Goal: Obtain resource: Download file/media

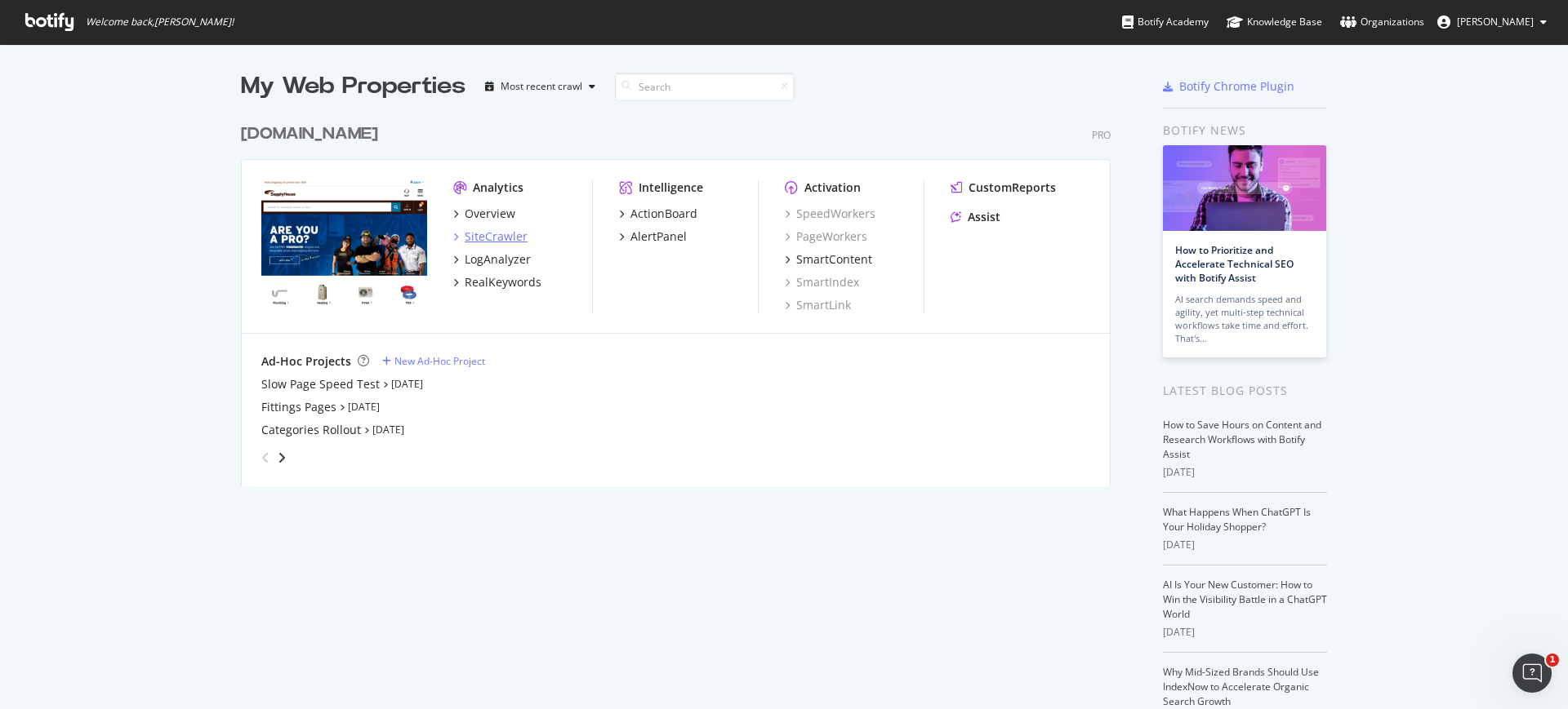
click at [488, 239] on div "SiteCrawler" at bounding box center [496, 236] width 63 height 16
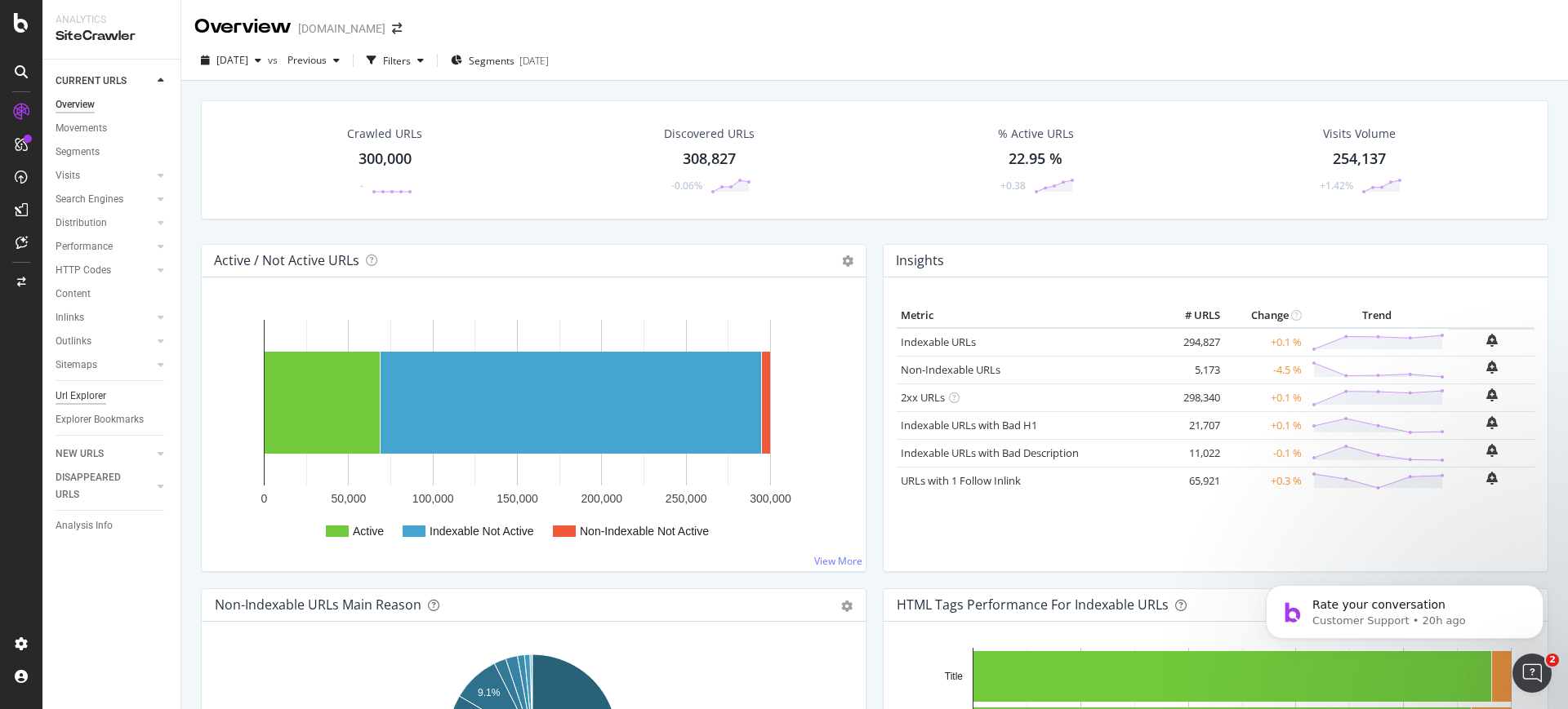
click at [95, 396] on div "Url Explorer" at bounding box center [81, 396] width 51 height 17
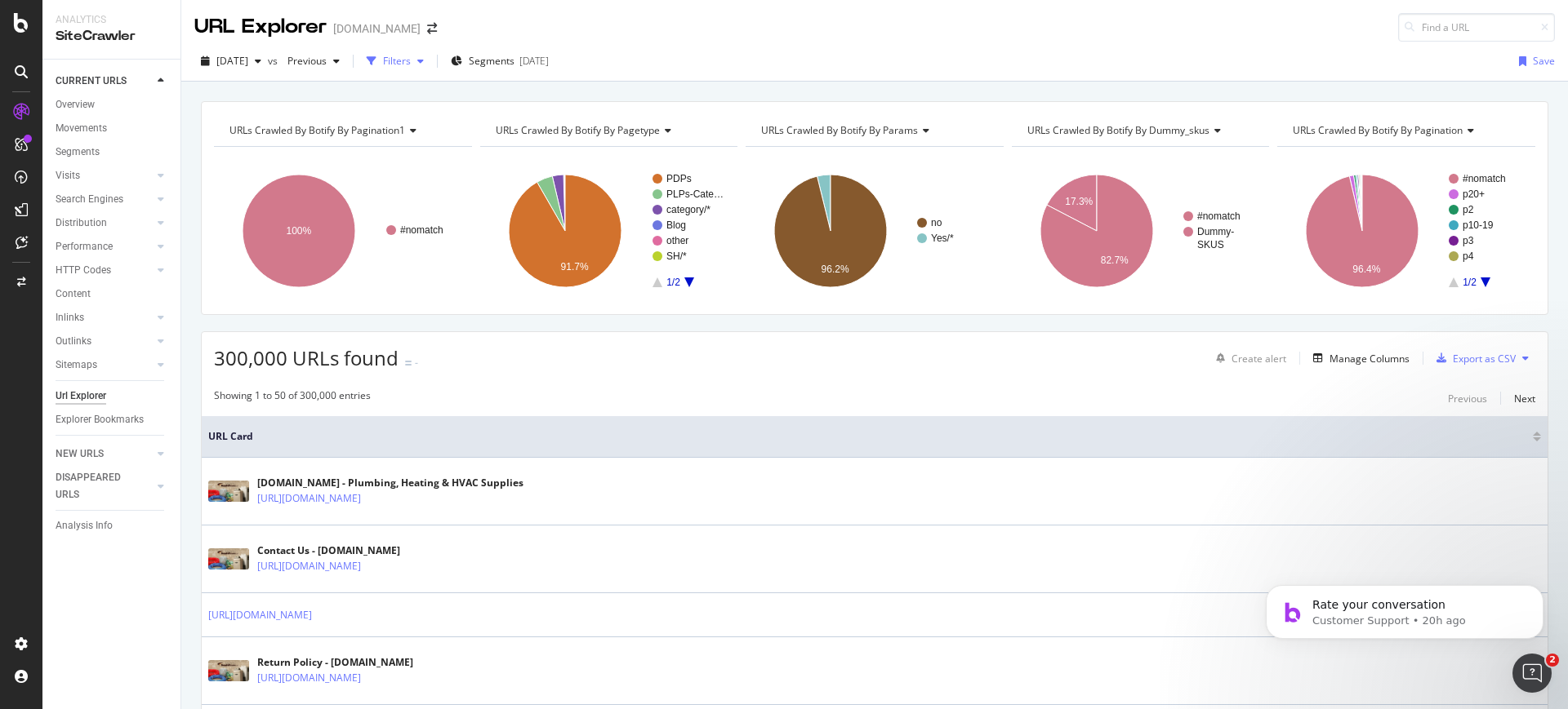
click at [411, 66] on div "Filters" at bounding box center [397, 60] width 28 height 14
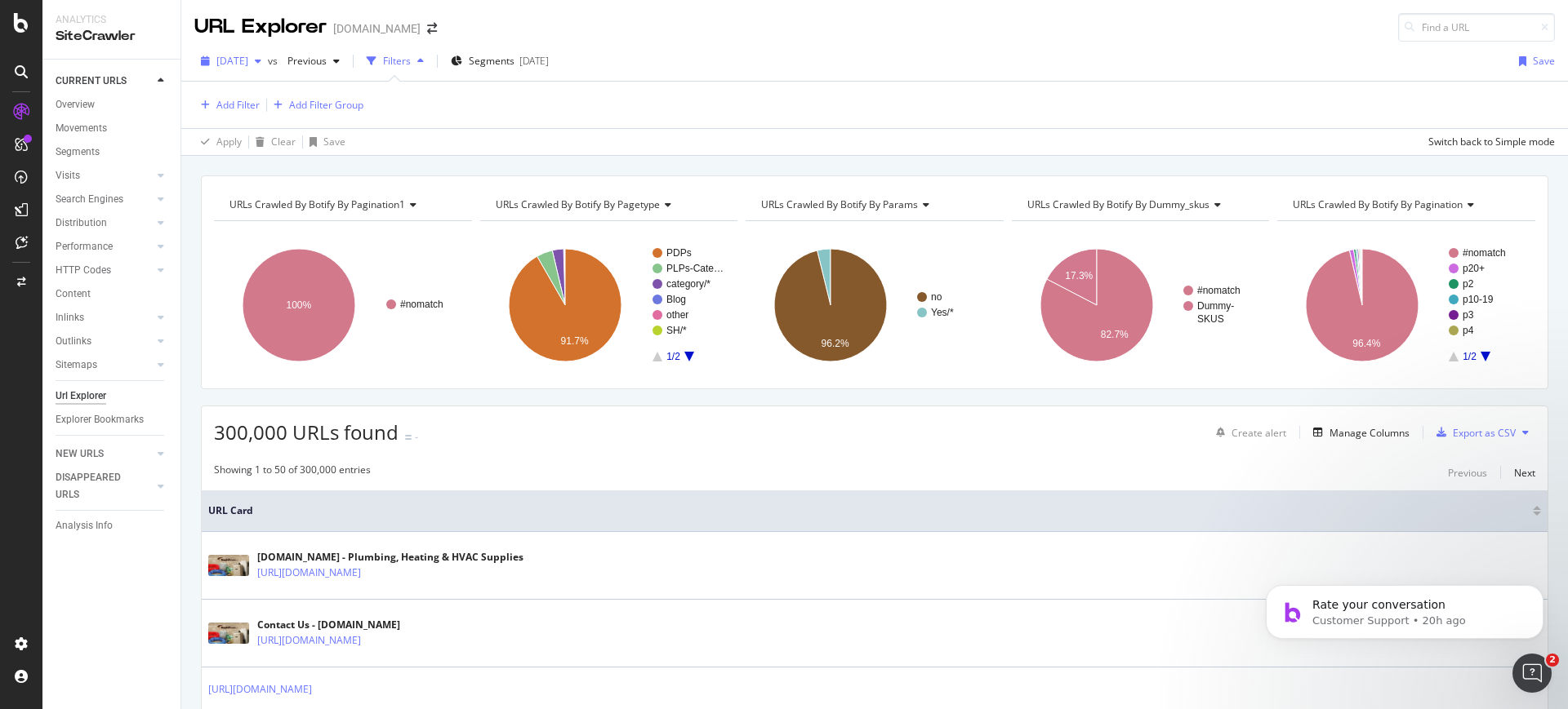
click at [255, 70] on div "[DATE]" at bounding box center [231, 61] width 73 height 24
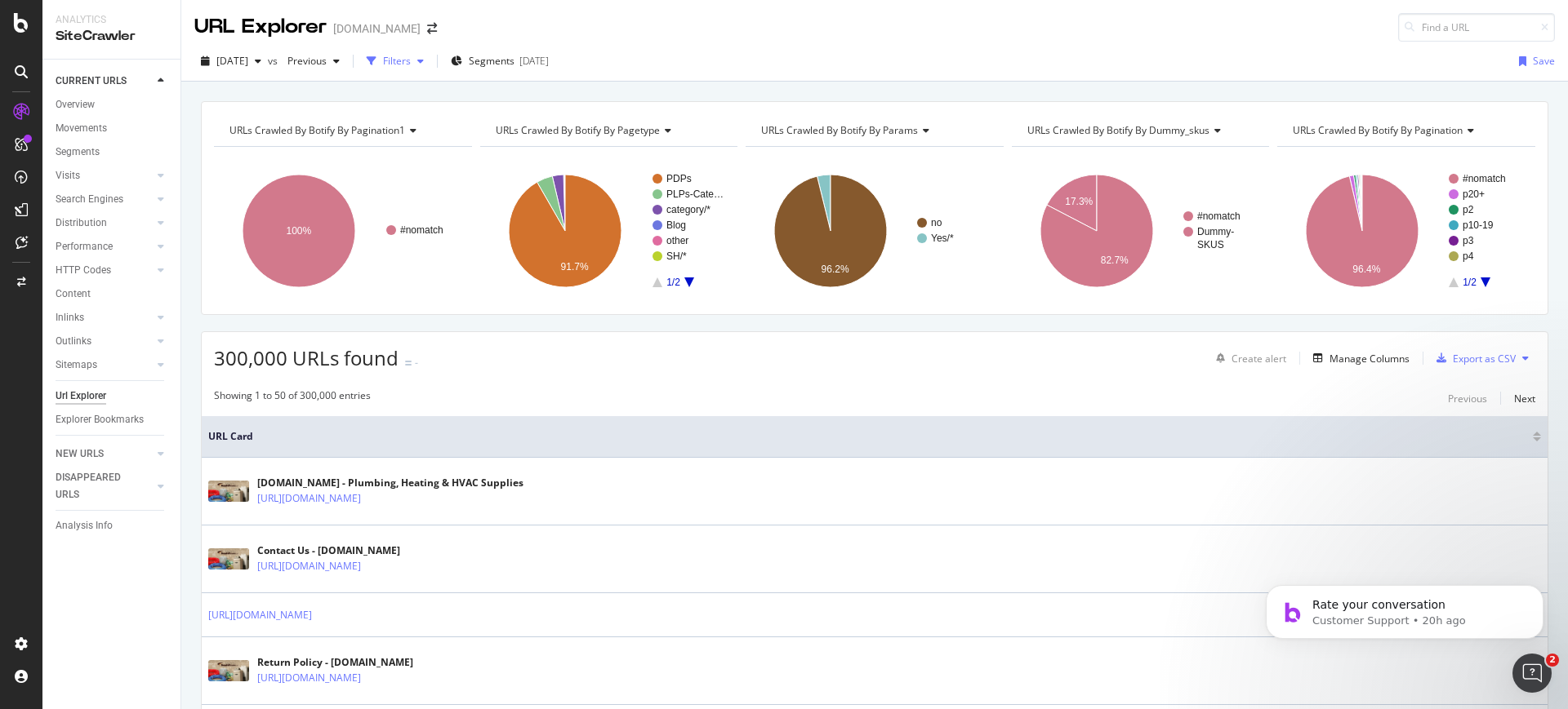
click at [418, 51] on div "Filters" at bounding box center [395, 61] width 70 height 24
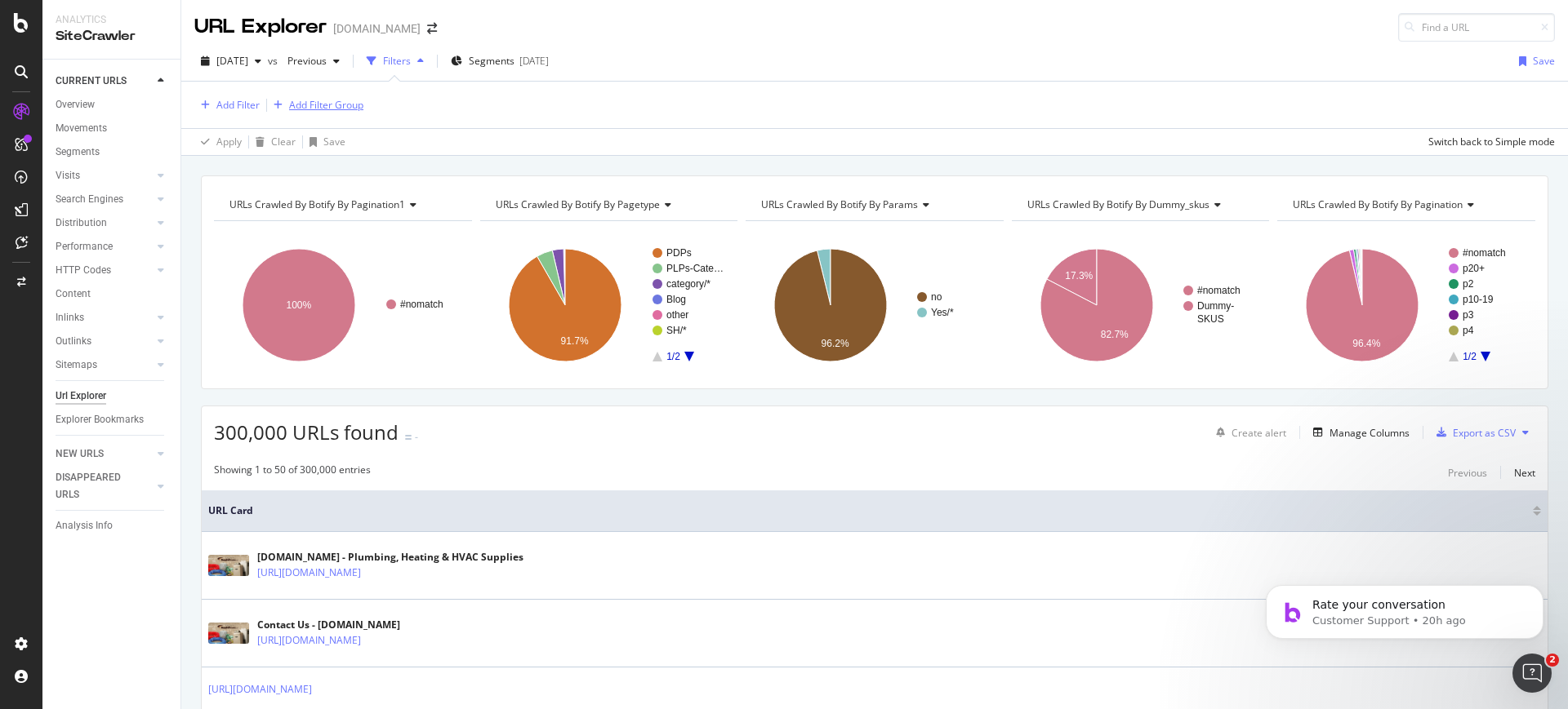
click at [349, 99] on div "Add Filter Group" at bounding box center [326, 104] width 74 height 14
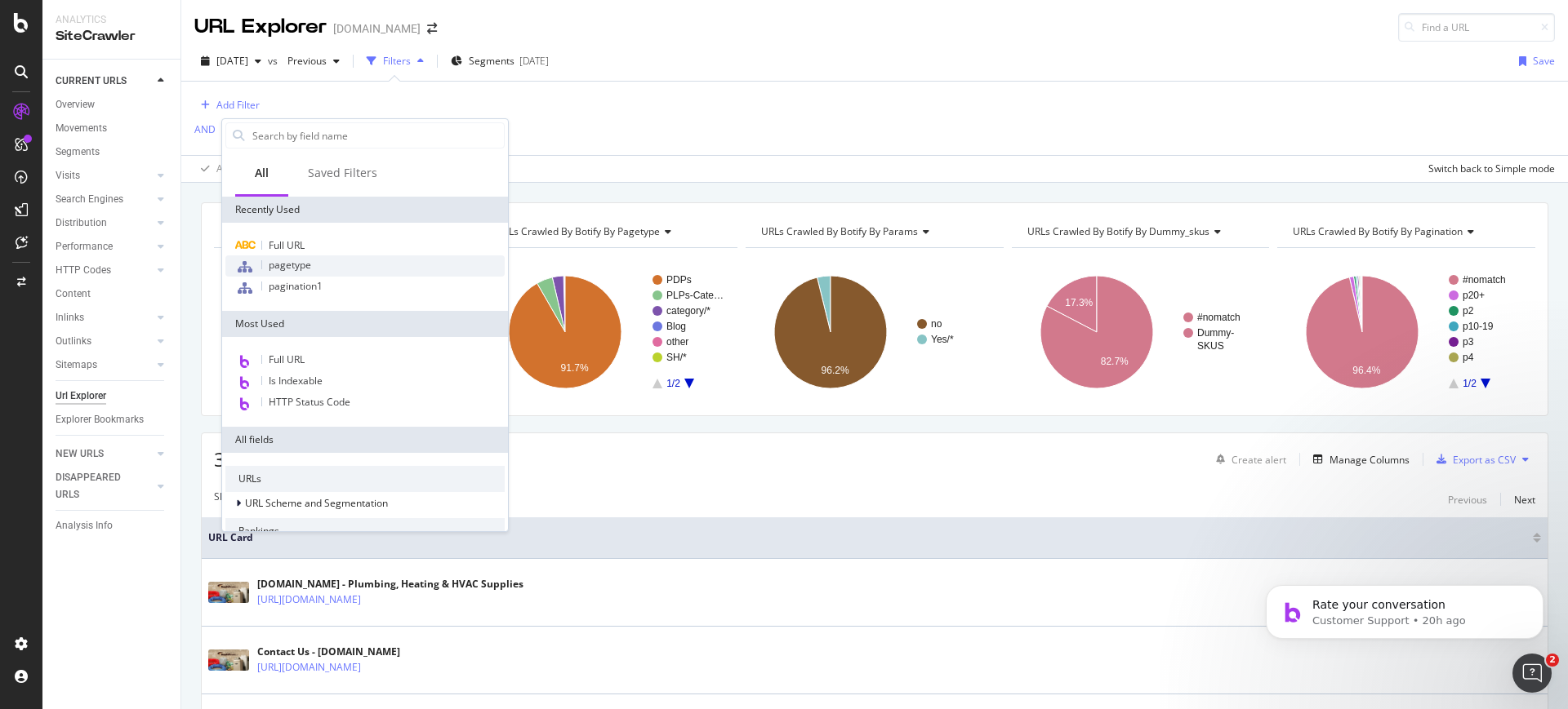
click at [301, 261] on span "pagetype" at bounding box center [289, 265] width 42 height 14
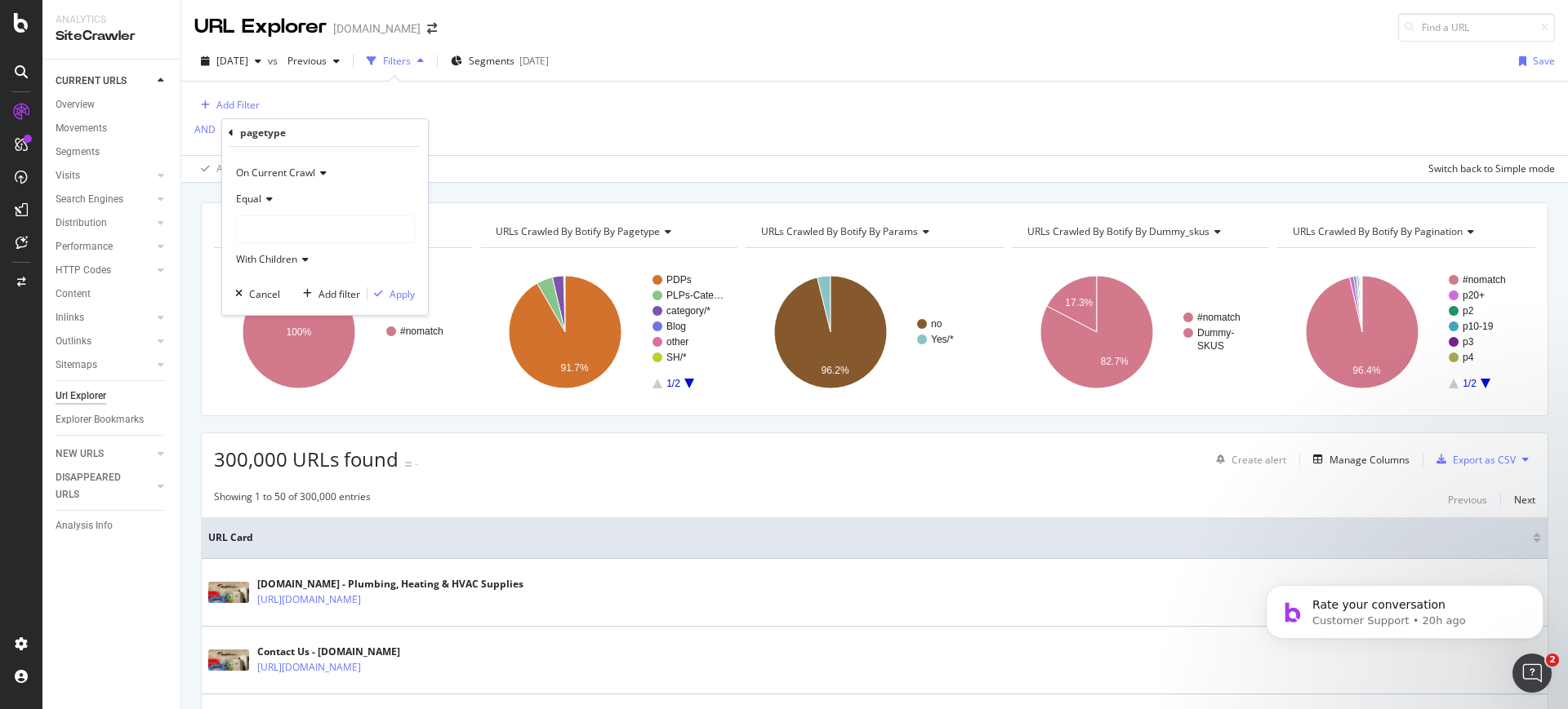
click at [277, 238] on div at bounding box center [324, 229] width 178 height 26
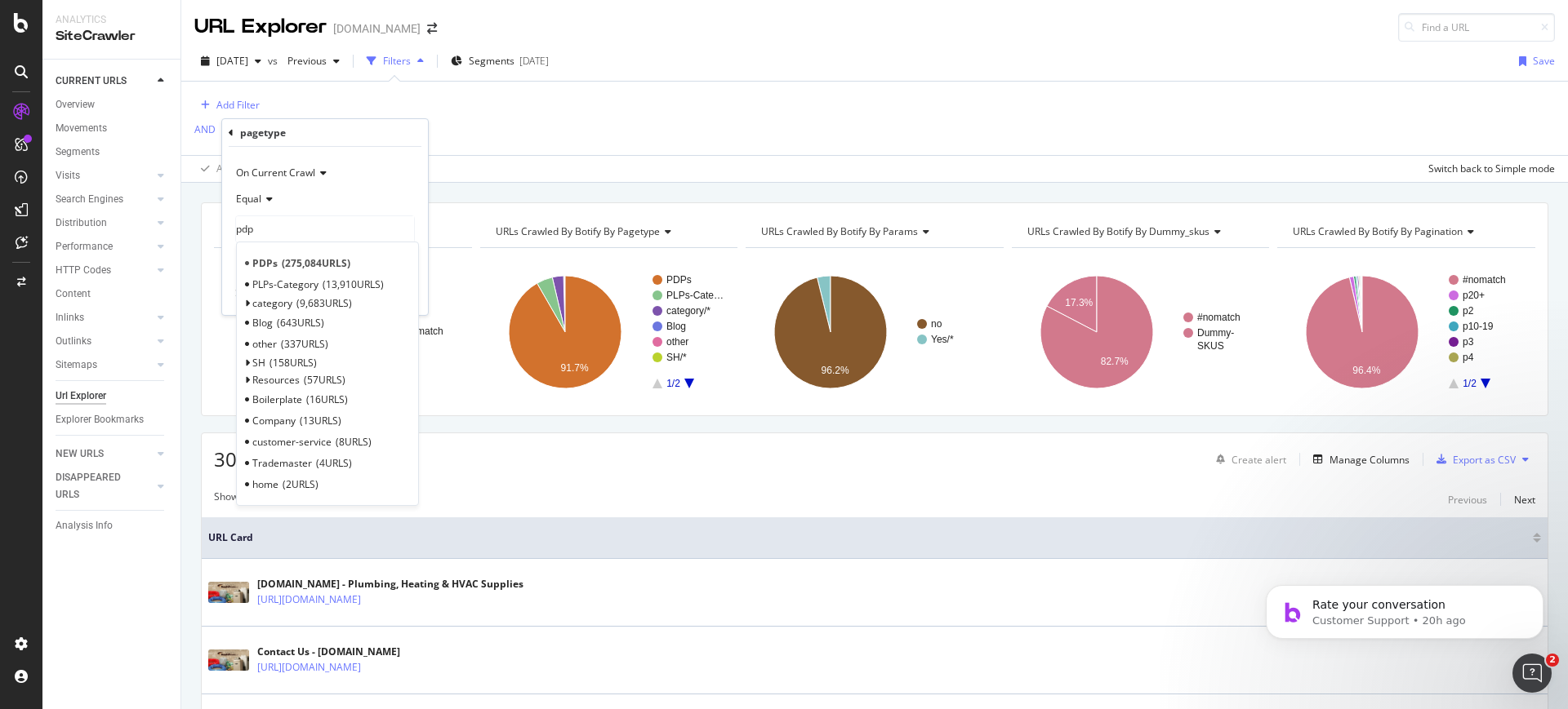
type input "pdp"
click at [281, 271] on div "PDPs 275,084 URLS" at bounding box center [328, 263] width 175 height 22
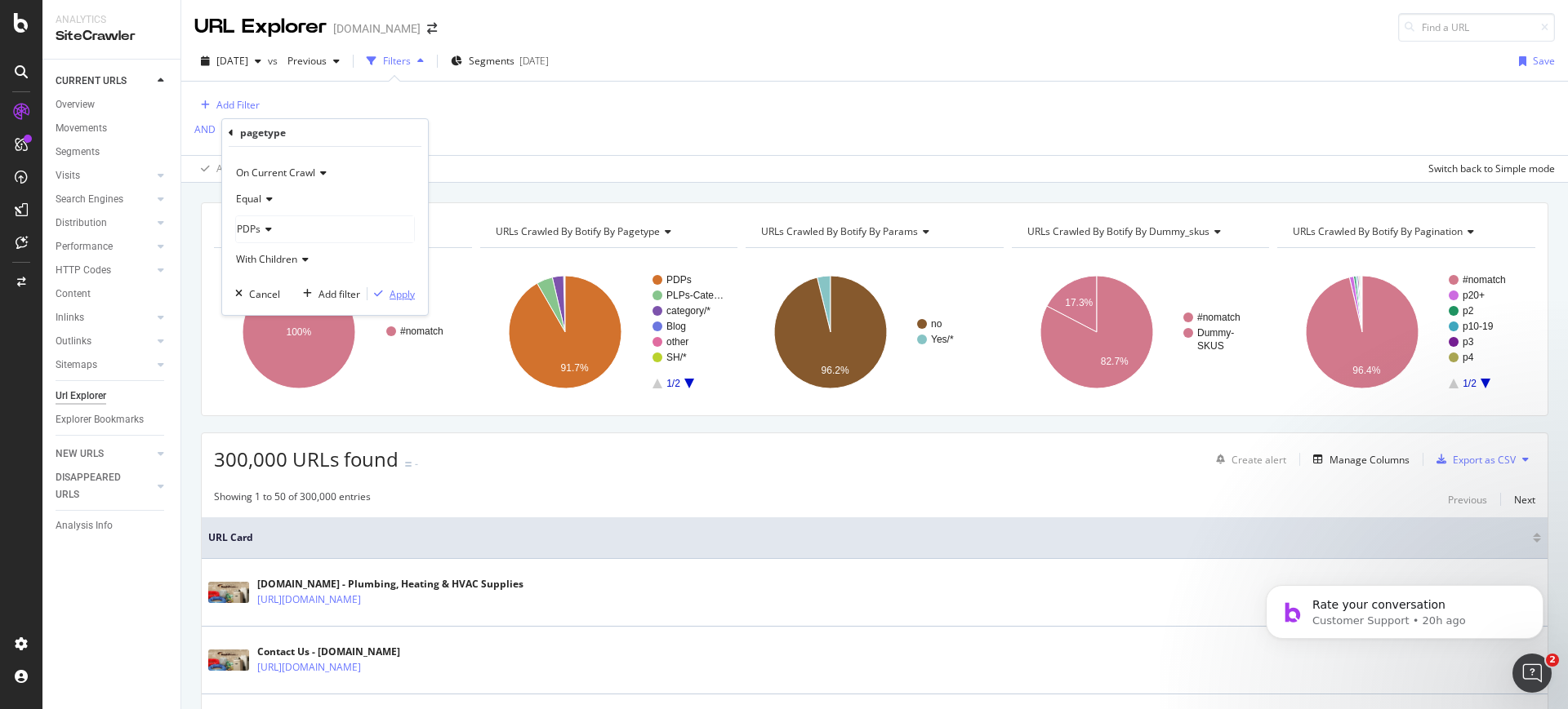
click at [404, 294] on div "Apply" at bounding box center [402, 294] width 25 height 14
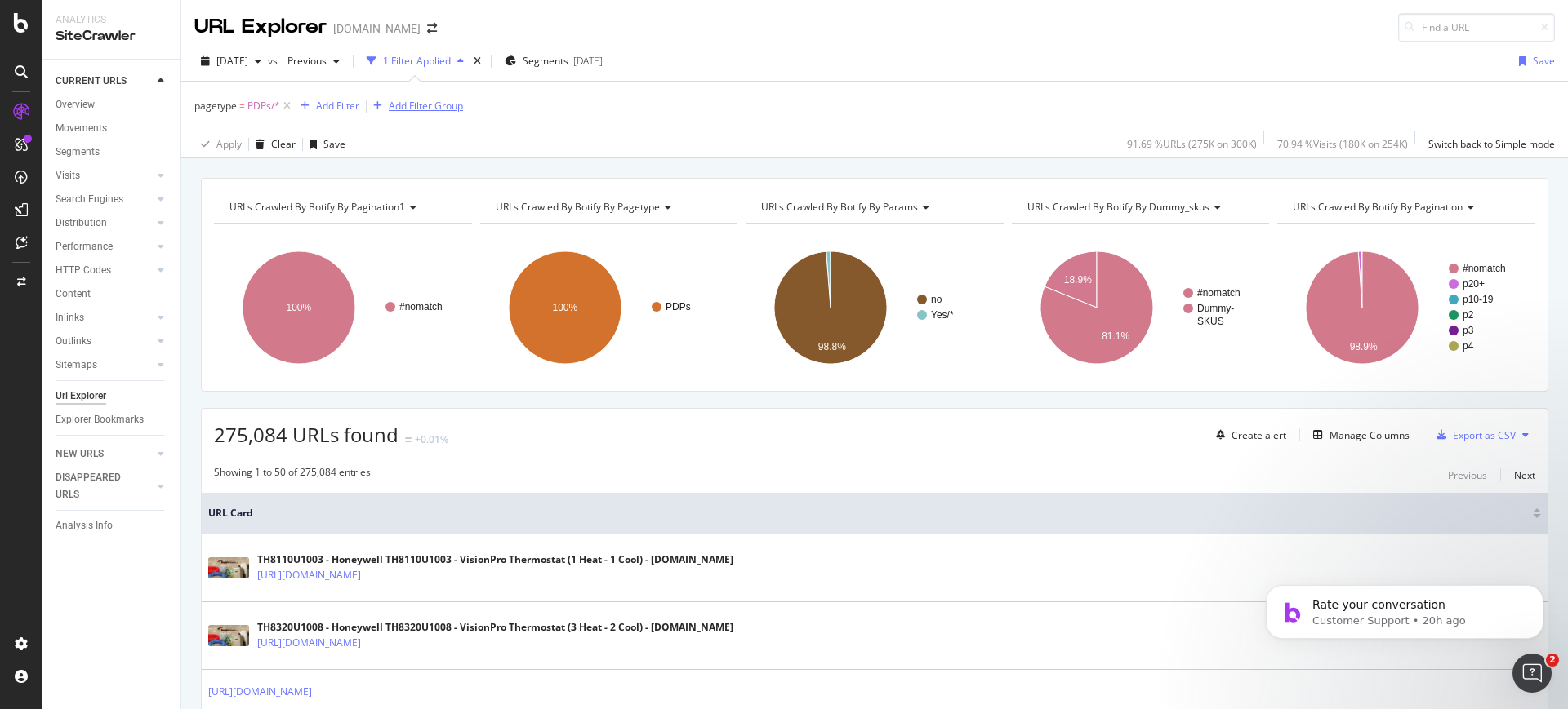
click at [427, 101] on div "Add Filter Group" at bounding box center [426, 105] width 74 height 14
click at [566, 141] on div "pagetype = PDPs/* Add Filter Add Filter Group Apply Clear Save 91.69 % URLs ( 2…" at bounding box center [875, 119] width 1360 height 76
click at [286, 111] on icon at bounding box center [287, 105] width 14 height 16
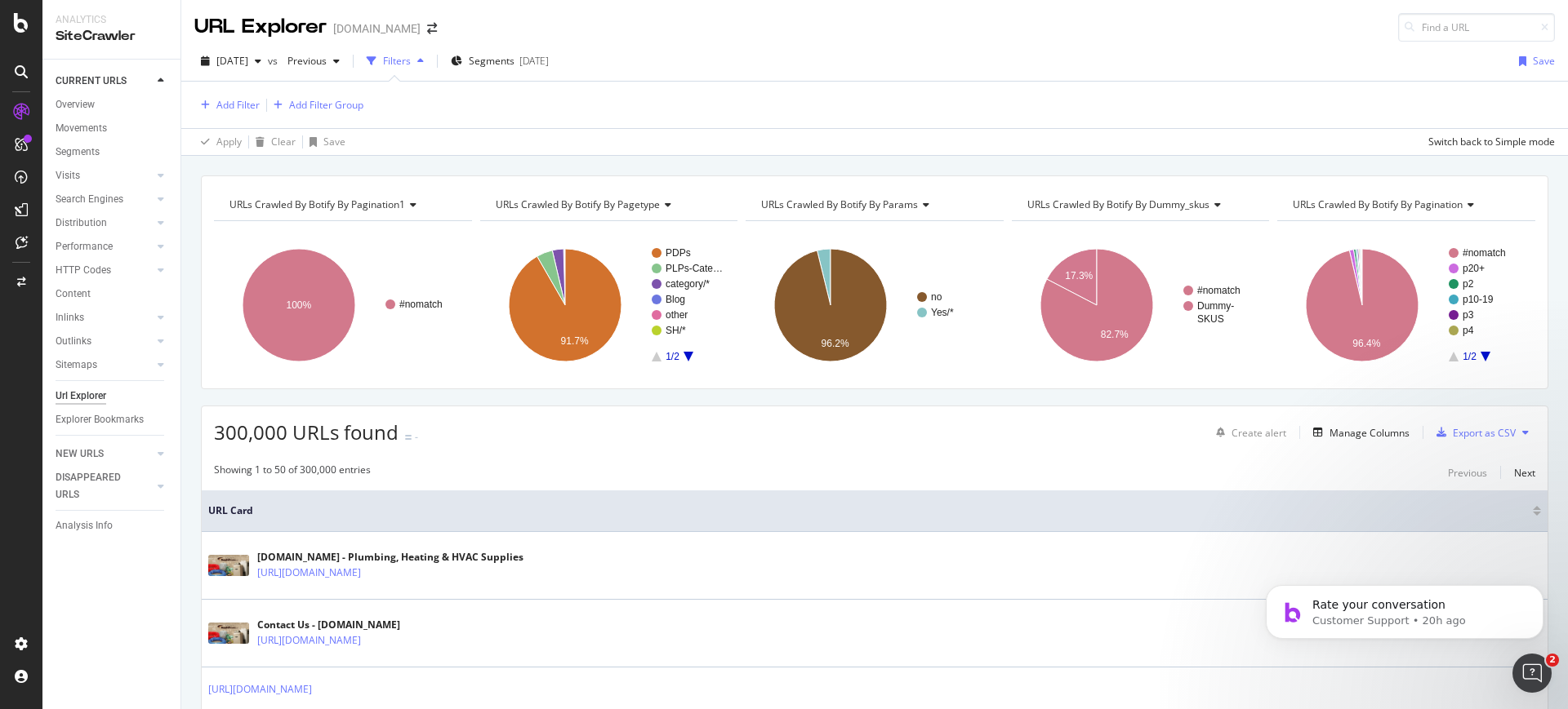
scroll to position [123, 0]
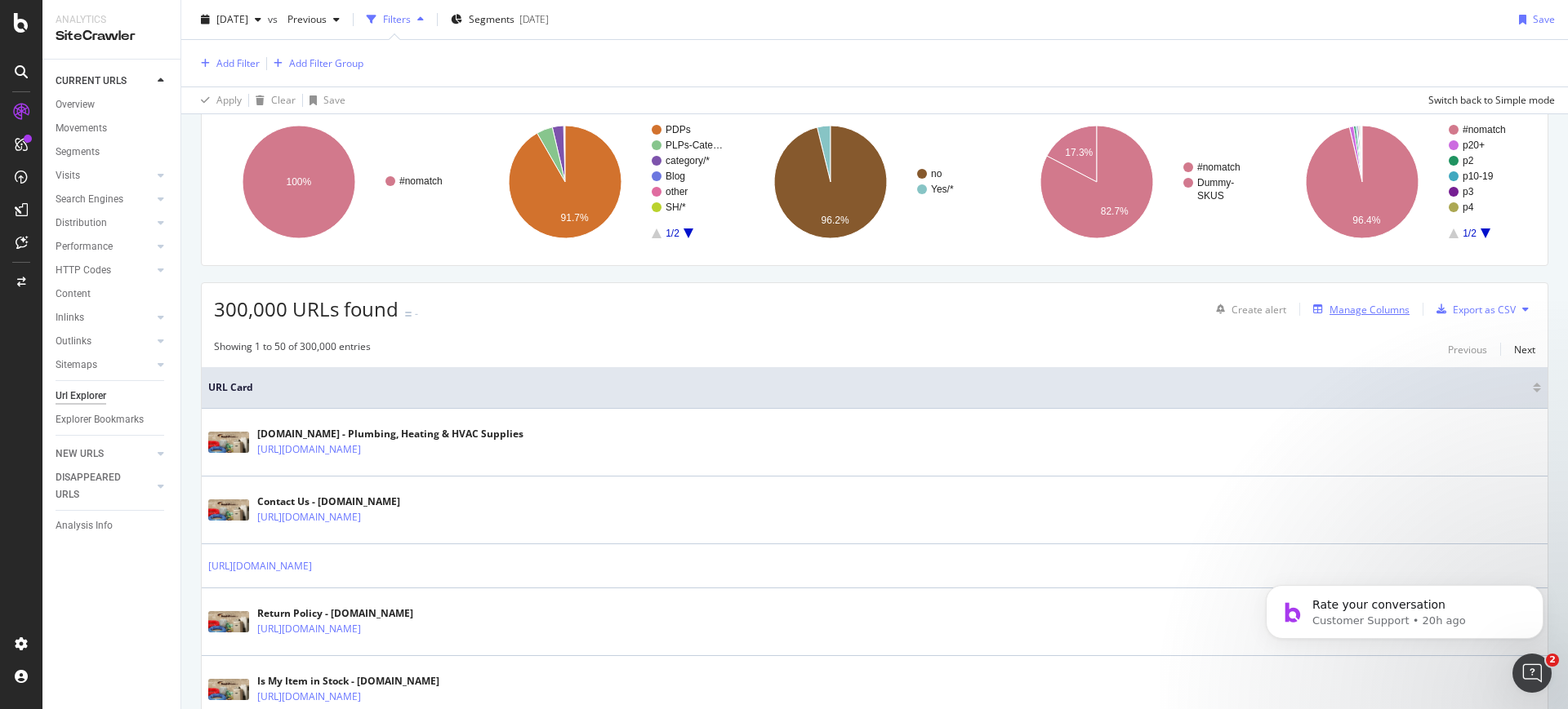
click at [1343, 317] on div "Manage Columns" at bounding box center [1358, 309] width 103 height 18
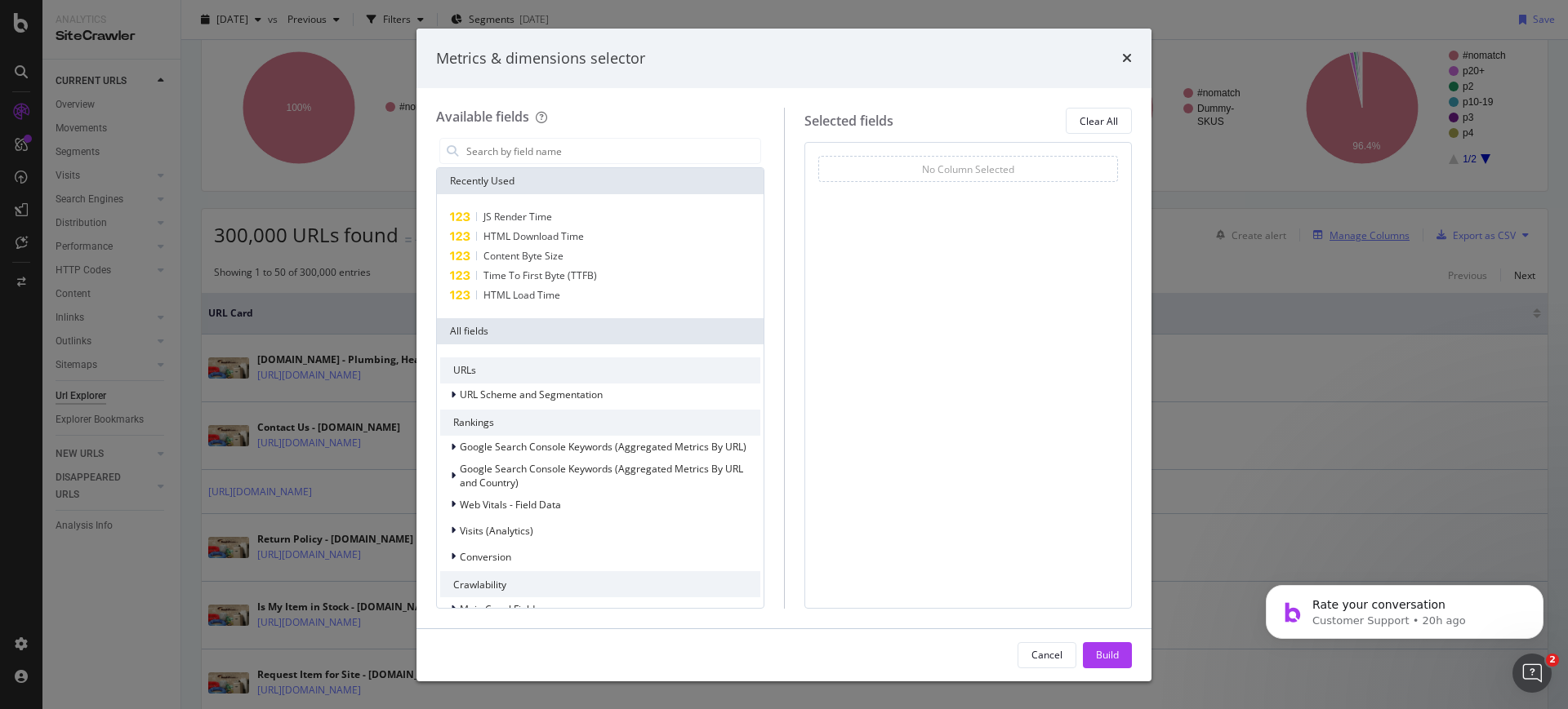
scroll to position [49, 0]
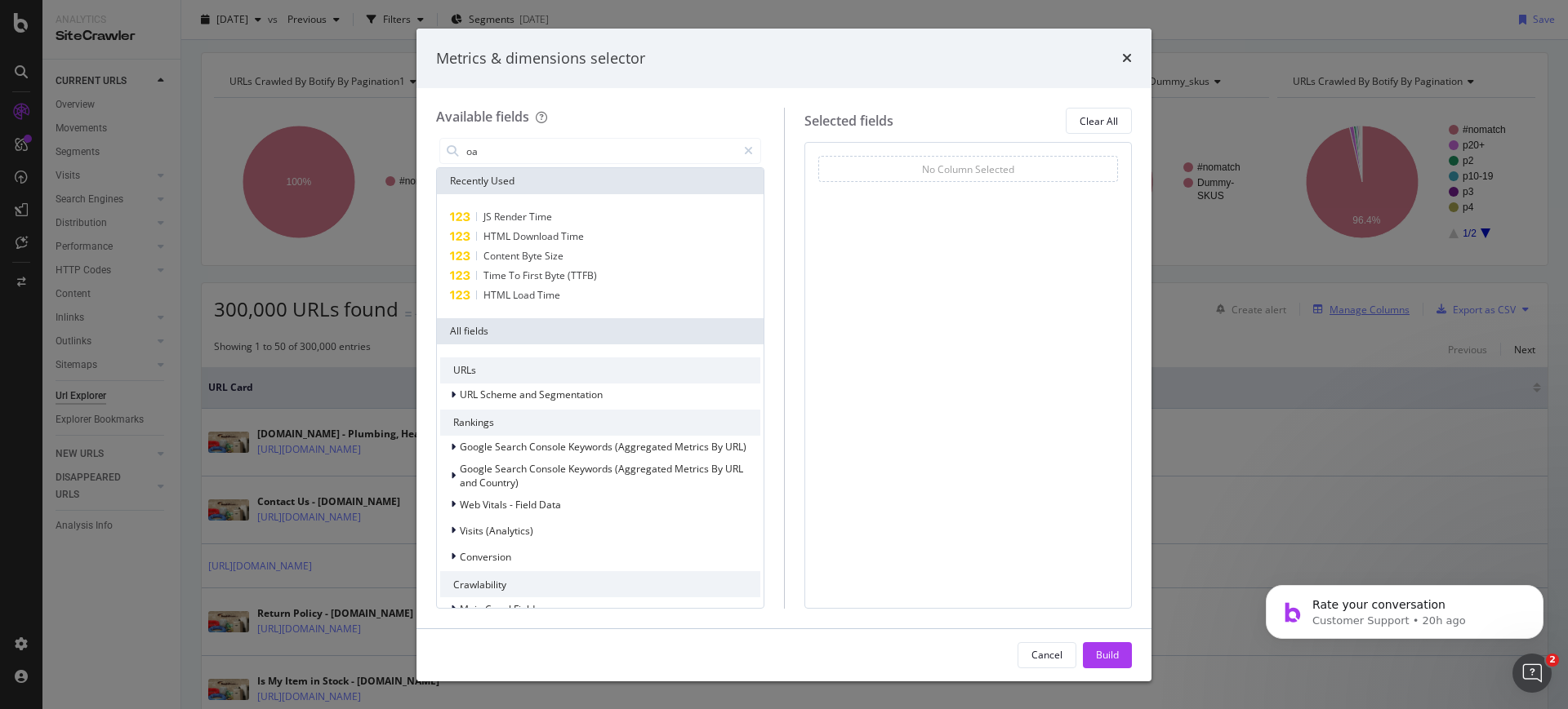
type input "o"
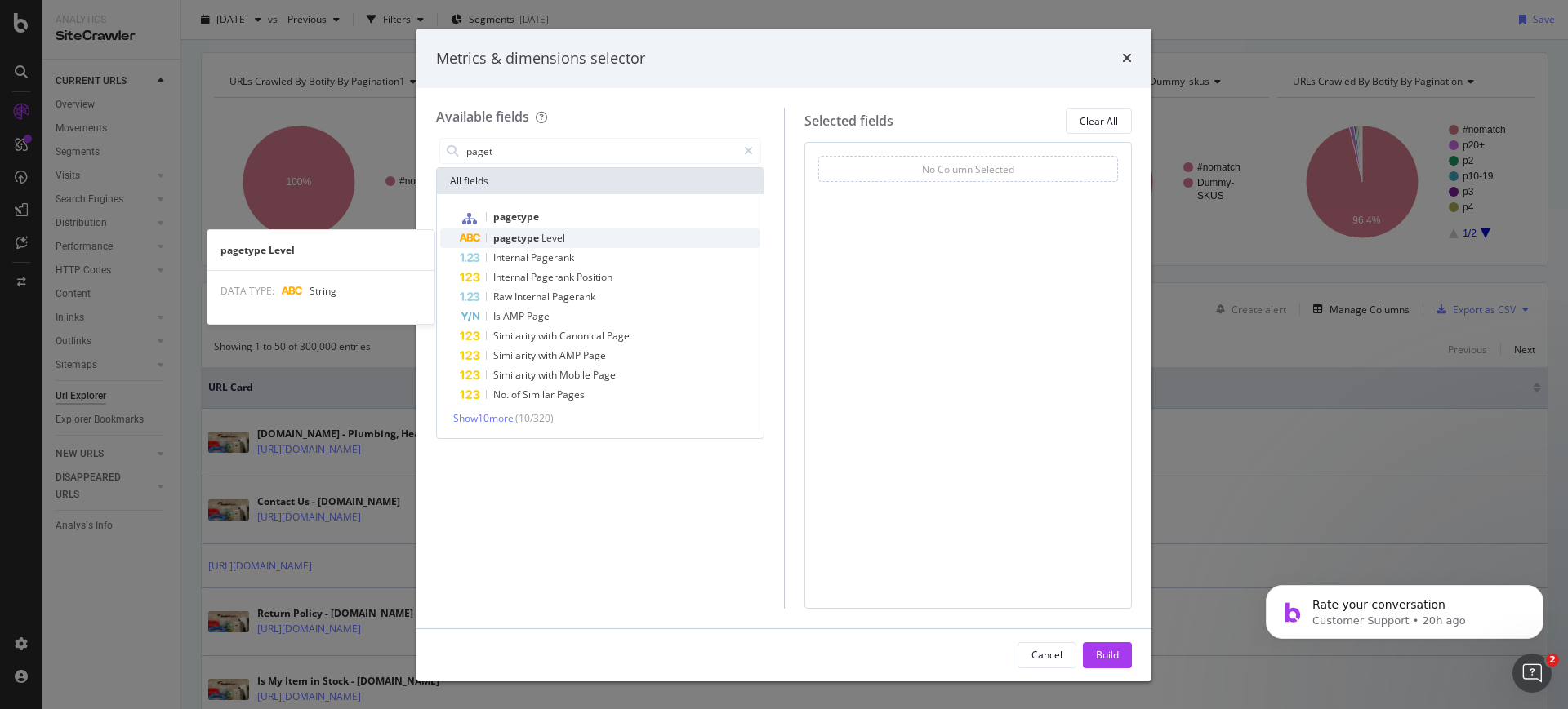
type input "paget"
click at [650, 244] on div "pagetype Level" at bounding box center [610, 238] width 301 height 20
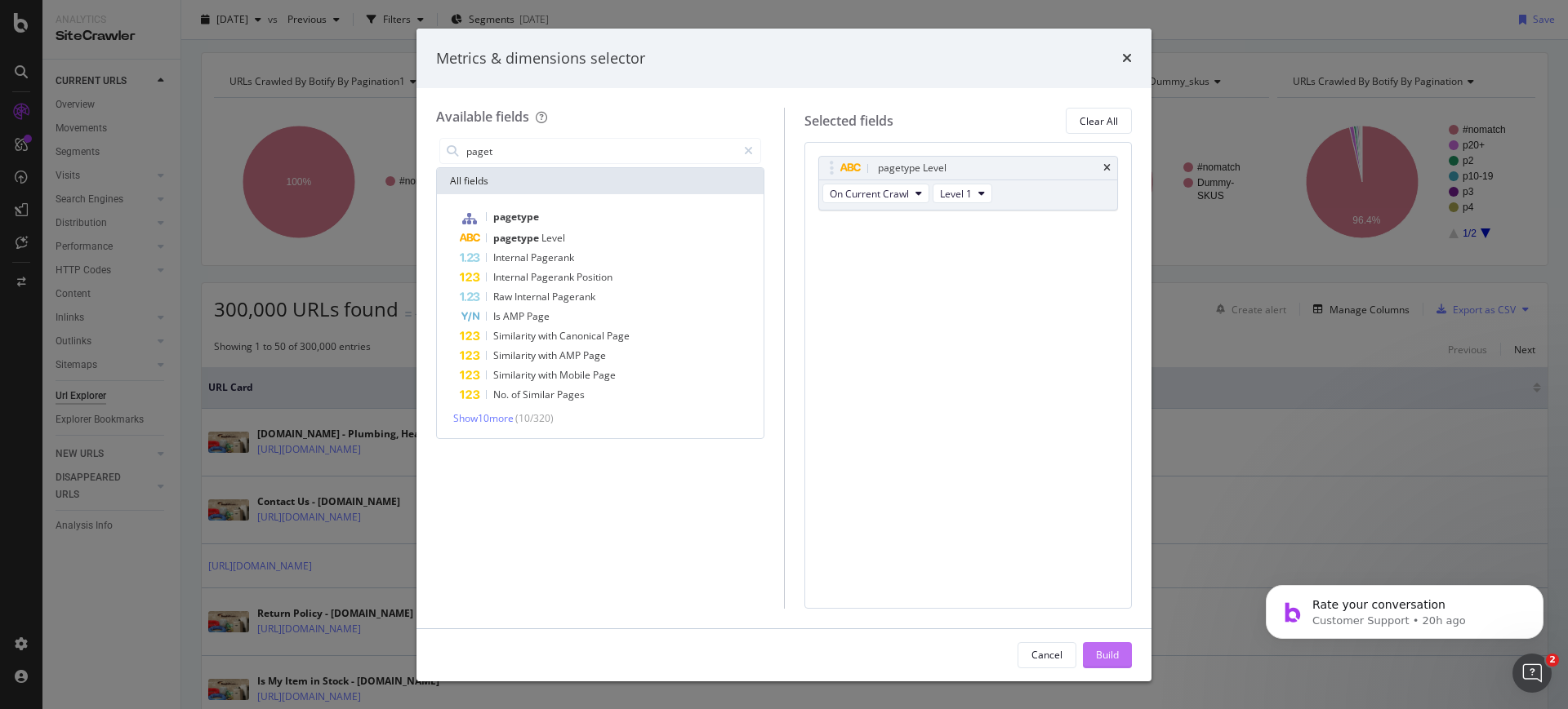
click at [1121, 665] on button "Build" at bounding box center [1108, 655] width 49 height 26
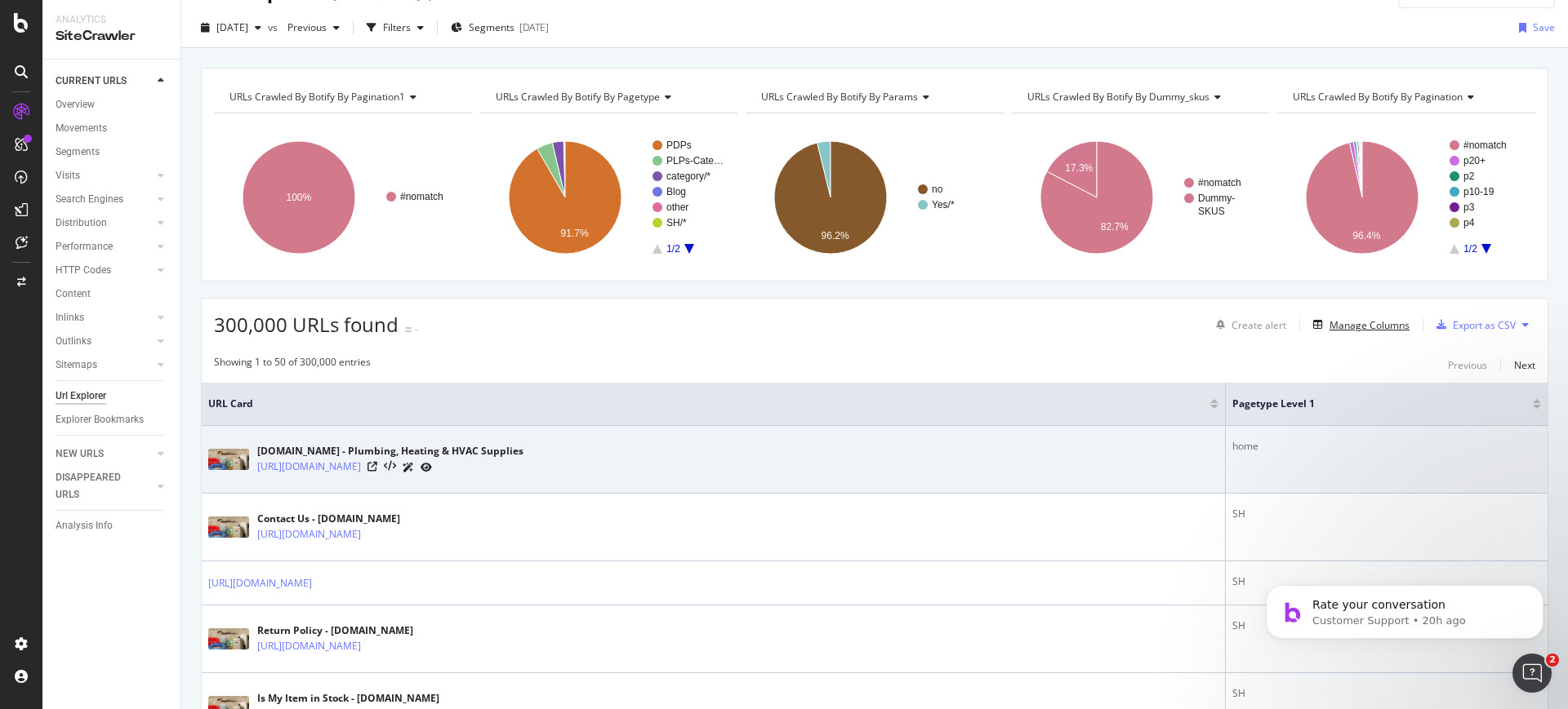
scroll to position [27, 0]
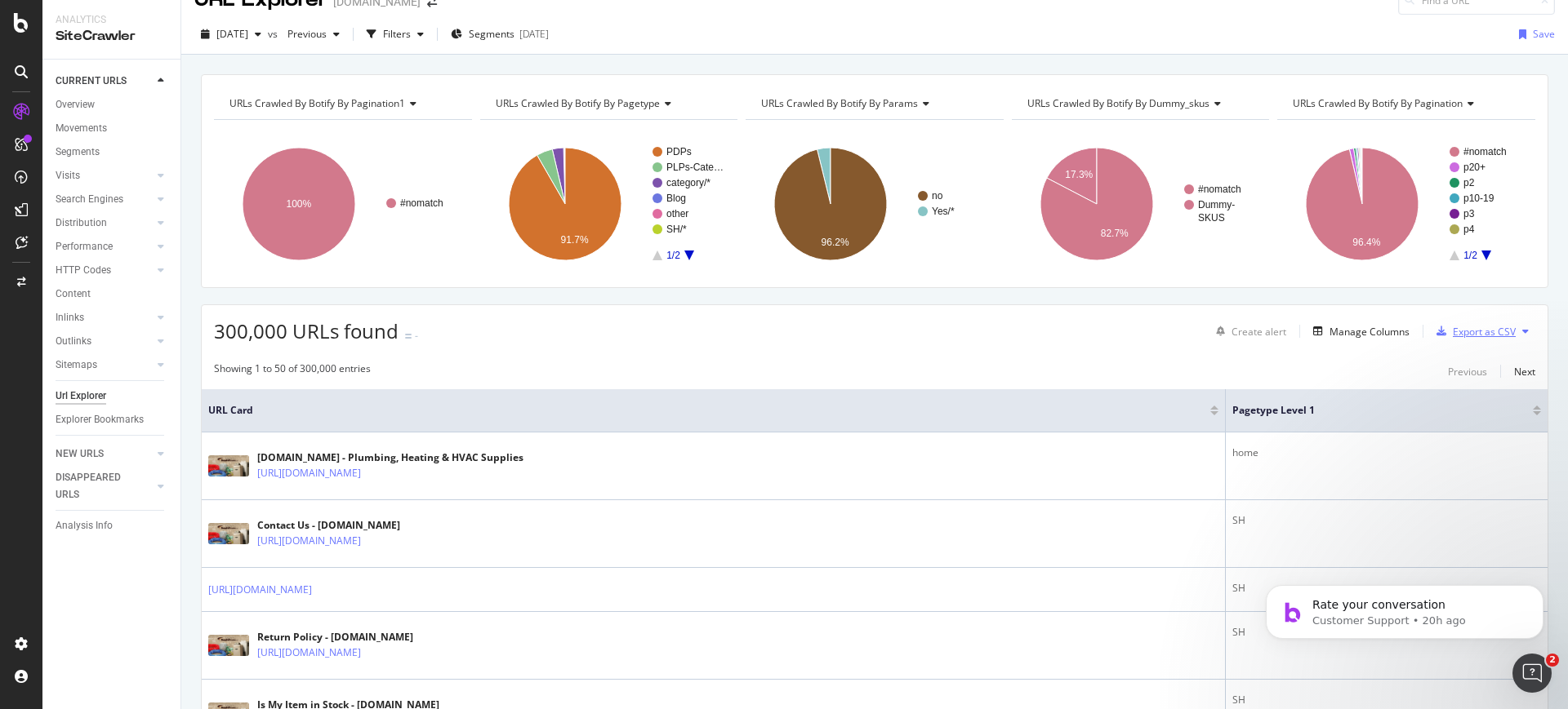
click at [1441, 327] on div "button" at bounding box center [1441, 331] width 23 height 9
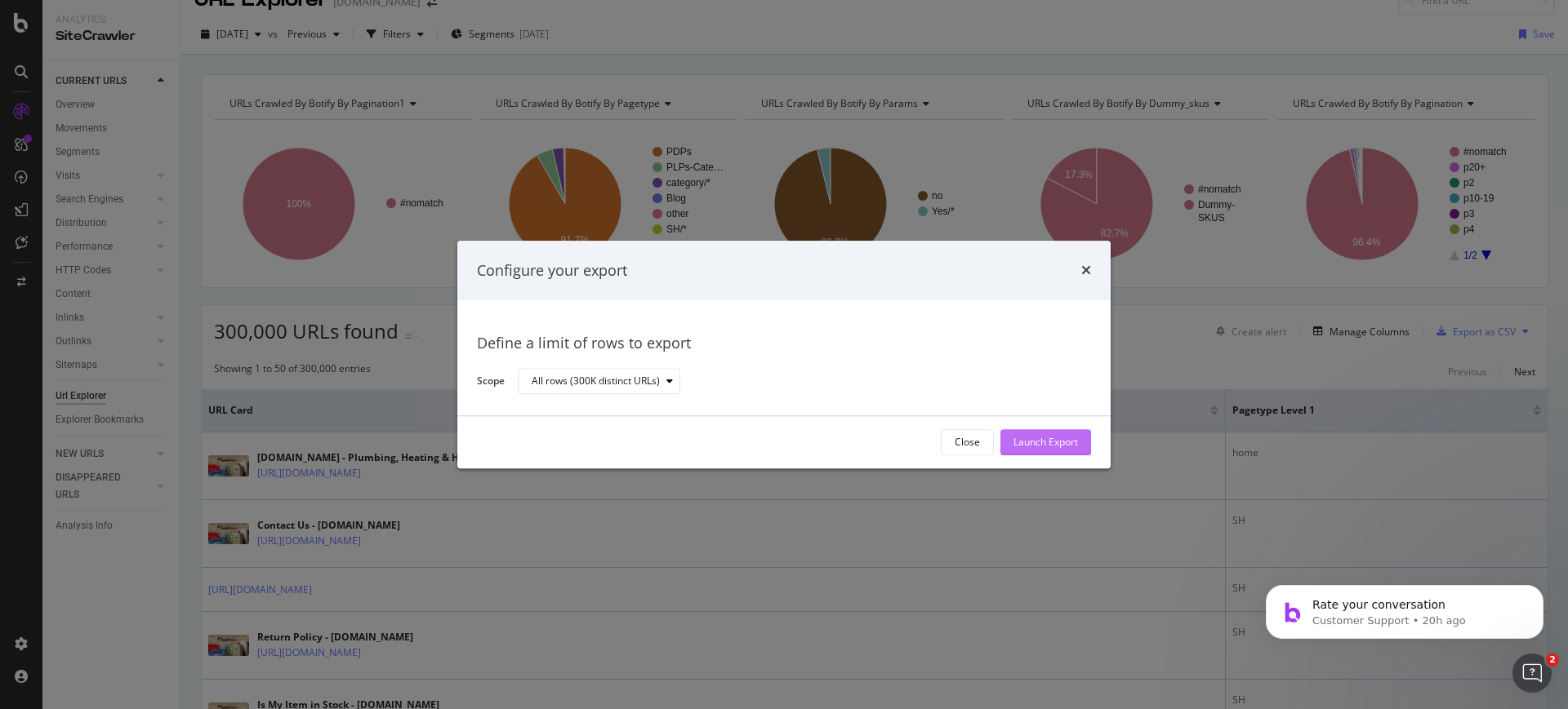
click at [1076, 453] on div "Launch Export" at bounding box center [1046, 442] width 65 height 24
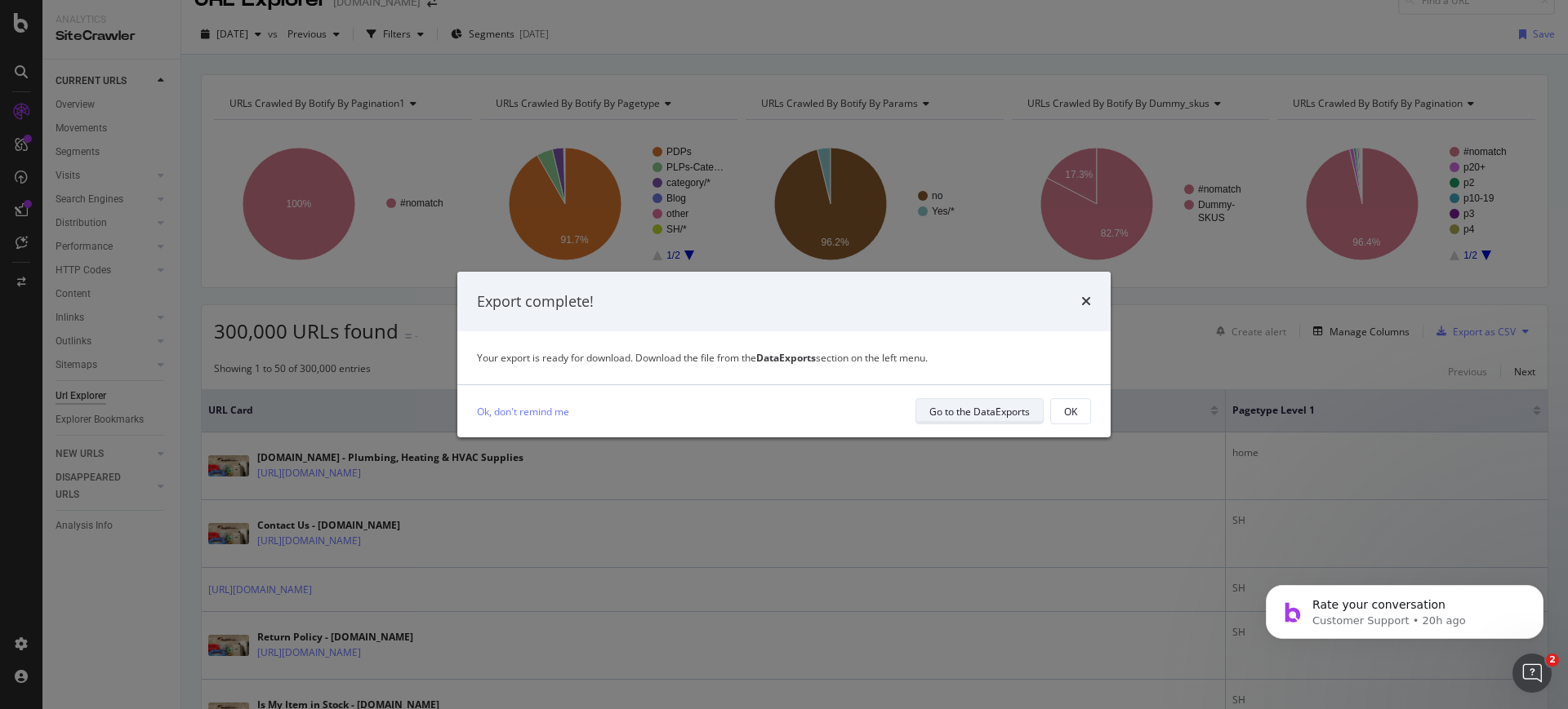
click at [981, 401] on div "Go to the DataExports" at bounding box center [979, 411] width 101 height 23
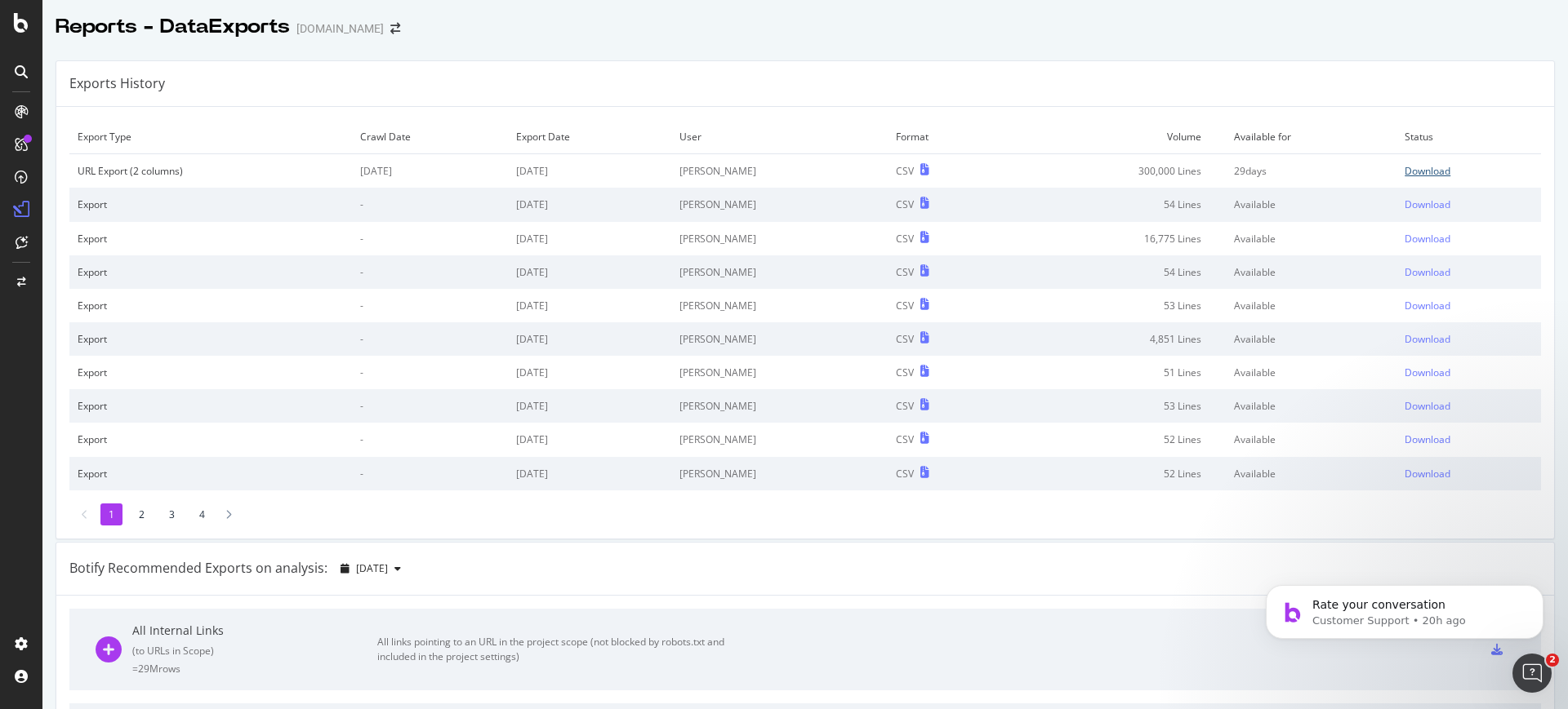
click at [1421, 166] on div "Download" at bounding box center [1427, 171] width 46 height 14
